Goal: Task Accomplishment & Management: Manage account settings

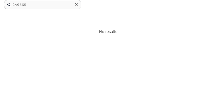
drag, startPoint x: 42, startPoint y: 5, endPoint x: -17, endPoint y: 0, distance: 59.2
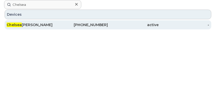
type input "Chelsea"
click at [27, 26] on div "Chelsea Liedtke" at bounding box center [32, 24] width 51 height 5
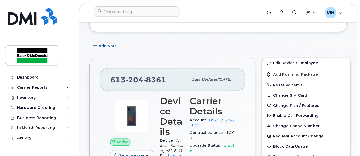
scroll to position [68, 0]
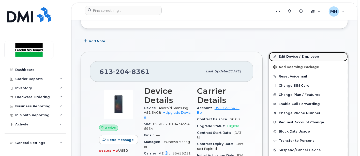
click at [215, 56] on link "Edit Device / Employee" at bounding box center [308, 56] width 79 height 9
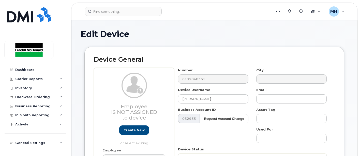
select select "10731671"
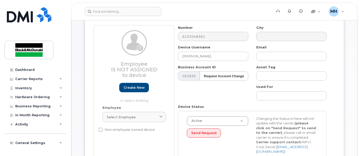
scroll to position [85, 0]
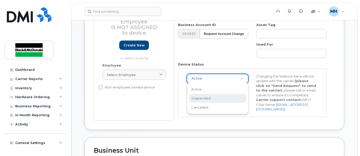
select select "suspended"
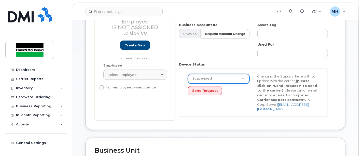
scroll to position [0, 0]
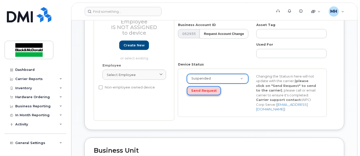
click at [205, 90] on button "Send Request" at bounding box center [204, 90] width 34 height 9
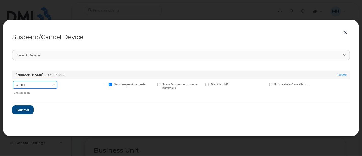
click at [47, 83] on select "Cancel Suspend - Extend Suspension Suspend - Reduced Rate Suspend - Full Rate S…" at bounding box center [35, 85] width 44 height 8
select select "[object Object]"
click at [13, 81] on select "Cancel Suspend - Extend Suspension Suspend - Reduced Rate Suspend - Full Rate S…" at bounding box center [35, 85] width 44 height 8
click at [62, 83] on span at bounding box center [61, 84] width 3 height 3
click at [57, 83] on input "Available for new activations/redeployments" at bounding box center [55, 84] width 3 height 3
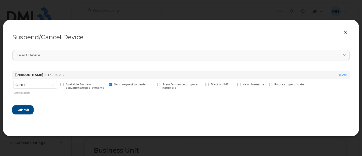
checkbox input "true"
drag, startPoint x: 24, startPoint y: 109, endPoint x: 63, endPoint y: 109, distance: 39.5
click at [25, 110] on span "Submit" at bounding box center [22, 109] width 13 height 5
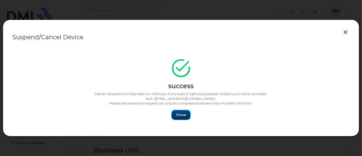
drag, startPoint x: 182, startPoint y: 117, endPoint x: 190, endPoint y: 113, distance: 8.7
click at [182, 117] on span "Close" at bounding box center [181, 114] width 10 height 5
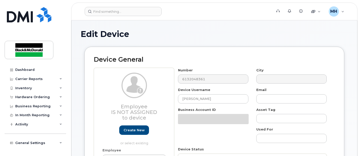
select select "10731671"
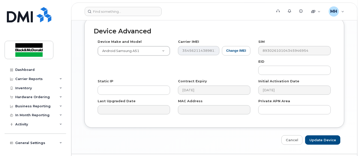
scroll to position [315, 0]
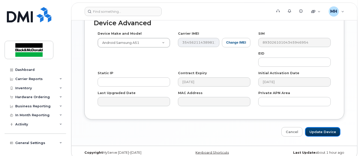
click at [321, 127] on input "Update Device" at bounding box center [322, 131] width 35 height 9
type input "Saving..."
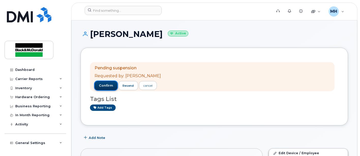
click at [105, 85] on span "confirm" at bounding box center [106, 85] width 14 height 5
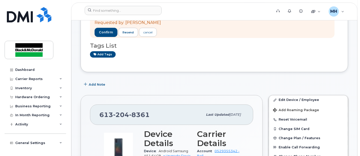
scroll to position [28, 0]
